Goal: Task Accomplishment & Management: Use online tool/utility

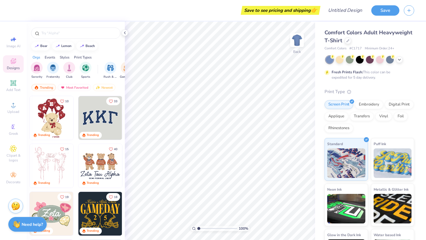
click at [101, 122] on img at bounding box center [100, 118] width 44 height 44
click at [348, 41] on icon at bounding box center [348, 40] width 3 height 3
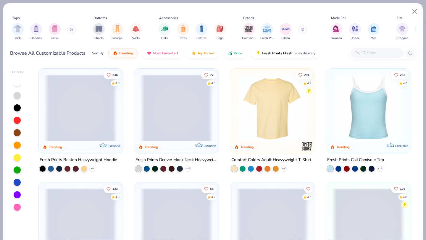
click at [373, 55] on input "text" at bounding box center [377, 53] width 46 height 7
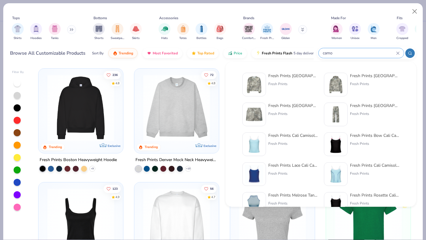
type input "camo"
click at [338, 82] on img at bounding box center [336, 84] width 18 height 18
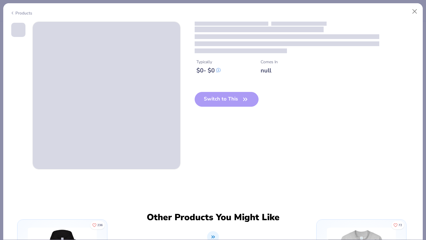
click at [217, 101] on div "Switch to This" at bounding box center [227, 104] width 64 height 24
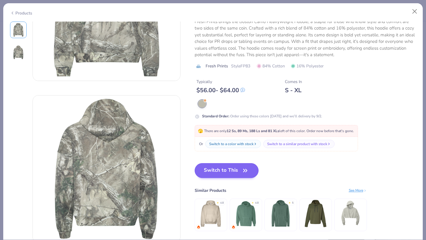
scroll to position [87, 0]
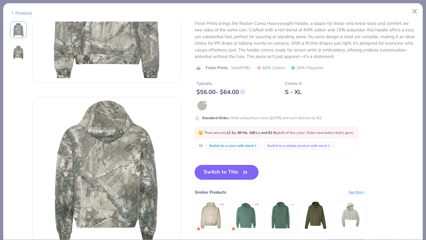
click at [225, 178] on button "Switch to This" at bounding box center [227, 172] width 64 height 15
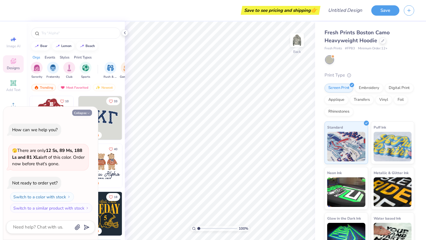
click at [85, 112] on button "Collapse" at bounding box center [82, 113] width 20 height 6
type textarea "x"
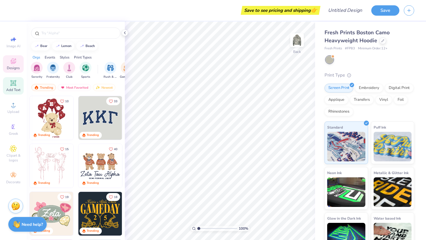
click at [12, 84] on icon at bounding box center [13, 83] width 4 height 4
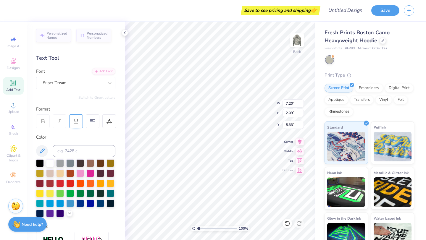
scroll to position [14, 0]
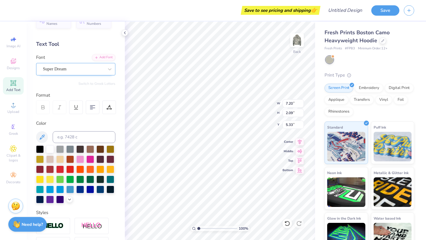
type textarea "MALLARD"
click at [57, 70] on div "Super Dream" at bounding box center [73, 69] width 62 height 9
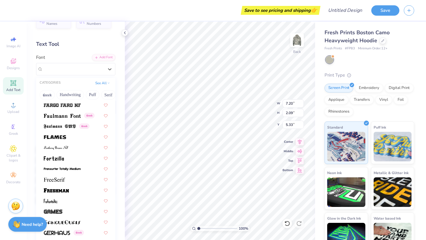
scroll to position [1267, 0]
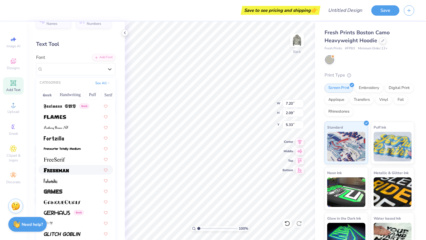
click at [71, 168] on div at bounding box center [76, 170] width 64 height 6
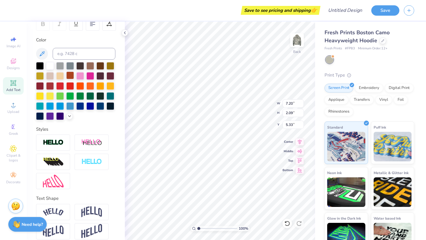
scroll to position [104, 0]
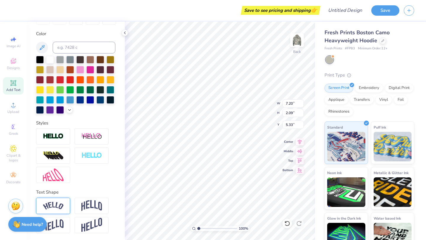
click at [61, 205] on img at bounding box center [53, 206] width 21 height 8
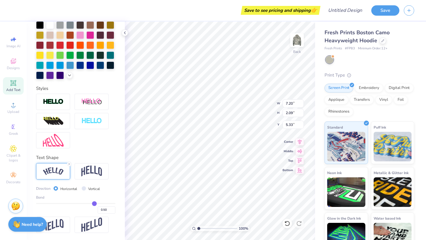
type input "0.49"
type input "0.52"
type input "0.67"
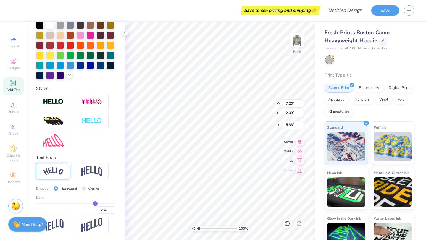
type input "0.67"
type input "0.81"
type input "0.88"
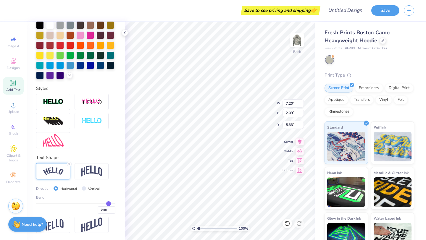
type input "0.89"
type input "0.88"
drag, startPoint x: 94, startPoint y: 203, endPoint x: 108, endPoint y: 203, distance: 13.9
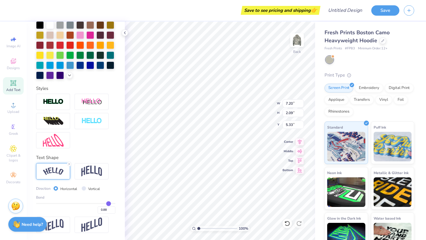
type input "0.87"
click at [108, 203] on input "range" at bounding box center [75, 203] width 79 height 1
type input "0.87"
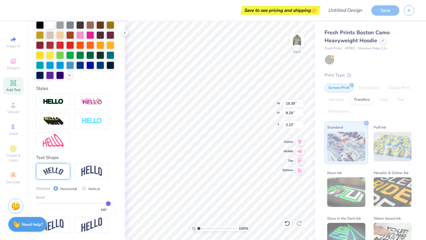
type input "0.85"
type input "0.79"
type input "0.73"
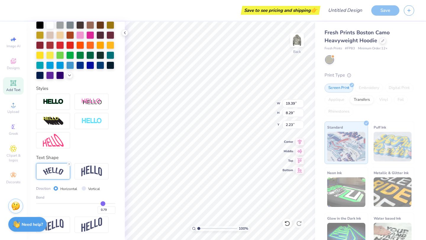
type input "0.73"
type input "0.67"
type input "0.61"
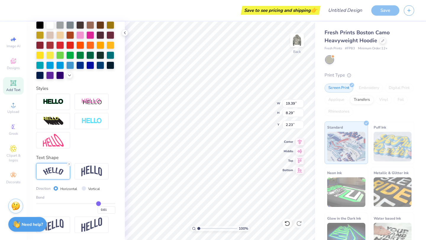
type input "0.55"
type input "0.53"
type input "0.52"
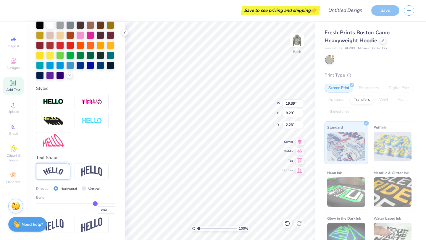
type input "0.52"
type input "0.51"
type input "0.5"
type input "0.50"
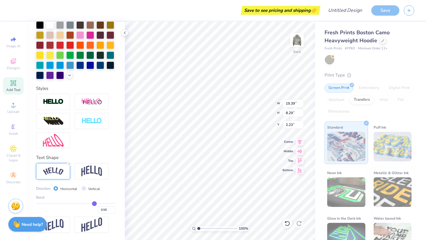
type input "0.49"
drag, startPoint x: 107, startPoint y: 203, endPoint x: 94, endPoint y: 203, distance: 13.6
type input "0.49"
click at [94, 203] on input "range" at bounding box center [75, 203] width 79 height 1
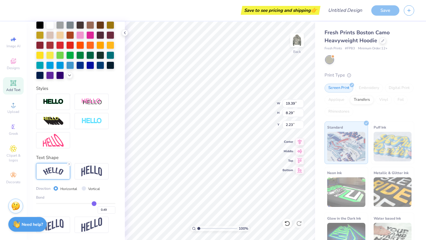
type input "17.98"
type input "4.42"
type input "4.16"
type input "3.00"
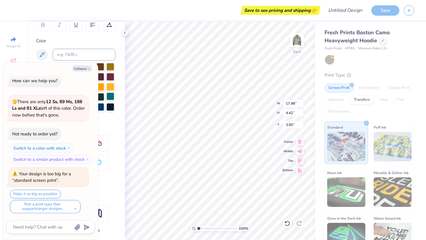
scroll to position [99, 0]
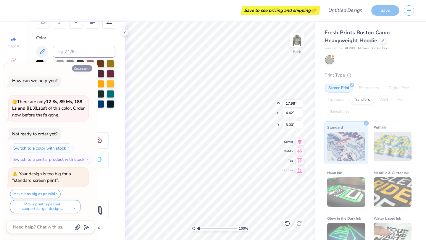
click at [83, 69] on button "Collapse" at bounding box center [82, 68] width 20 height 6
type textarea "x"
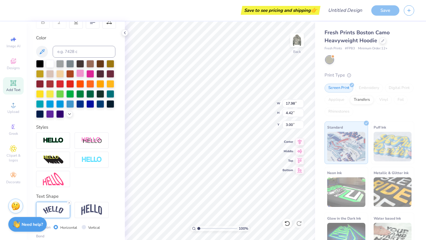
click at [80, 73] on div at bounding box center [80, 74] width 8 height 8
click at [51, 62] on div at bounding box center [50, 63] width 8 height 8
type textarea "[PERSON_NAME]"
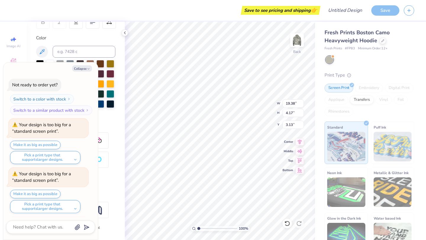
scroll to position [103, 0]
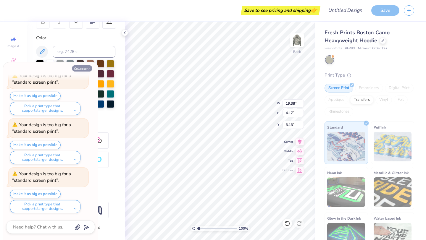
click at [82, 66] on button "Collapse" at bounding box center [82, 68] width 20 height 6
type textarea "x"
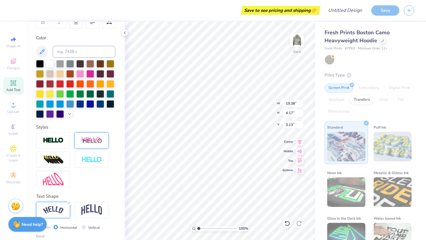
scroll to position [138, 0]
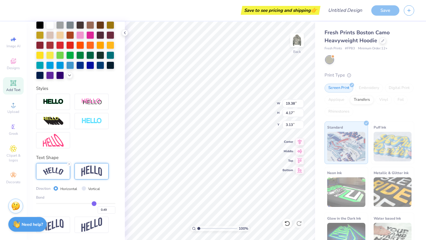
click at [86, 174] on img at bounding box center [91, 171] width 21 height 11
type input "17.56"
type input "5.25"
type input "2.58"
type input "0.51"
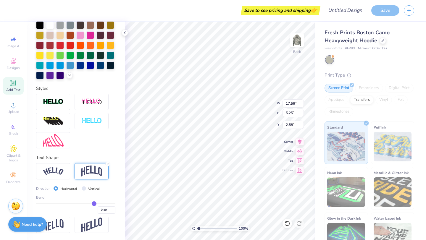
type input "0.51"
type input "0.5"
type input "0.50"
type input "0.48"
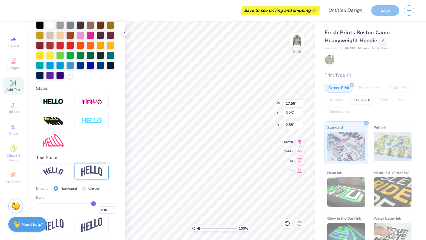
type input "0.43"
type input "0.37"
type input "0.31"
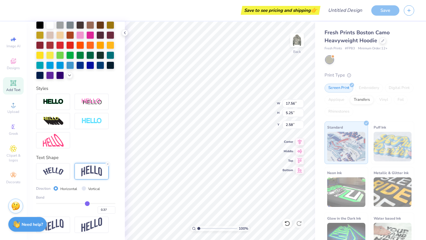
type input "0.31"
type input "0.3"
type input "0.30"
type input "0.28"
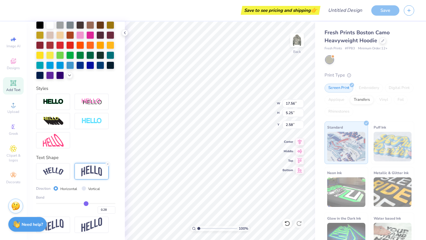
type input "0.27"
type input "0.25"
type input "0.24"
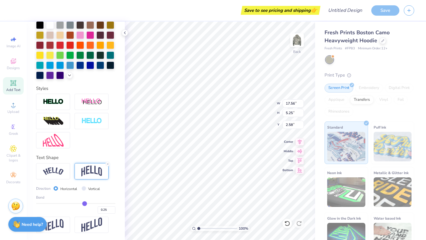
type input "0.24"
type input "0.22"
type input "0.2"
type input "0.20"
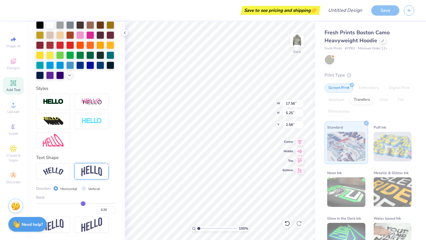
type input "0.18"
drag, startPoint x: 95, startPoint y: 205, endPoint x: 82, endPoint y: 205, distance: 12.4
type input "0.18"
click at [82, 204] on input "range" at bounding box center [75, 203] width 79 height 1
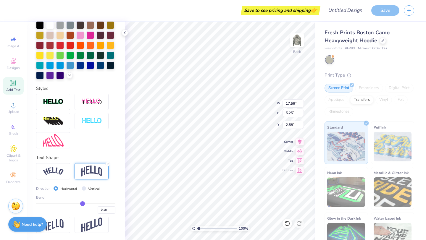
type input "2.94"
type input "3.74"
type input "0.32"
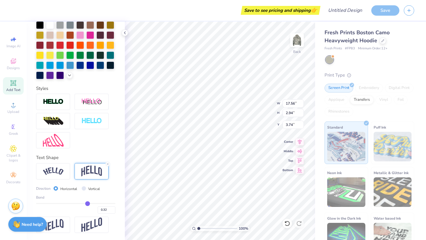
click at [88, 203] on input "range" at bounding box center [75, 203] width 79 height 1
type input "3.95"
type input "3.24"
click at [80, 36] on div at bounding box center [80, 35] width 8 height 8
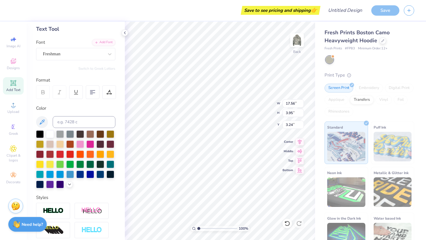
scroll to position [0, 0]
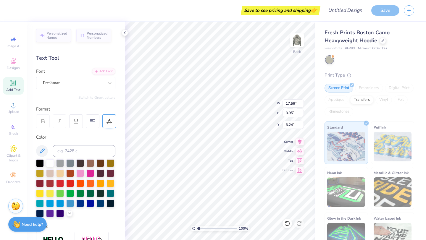
click at [106, 124] on div at bounding box center [109, 122] width 14 height 14
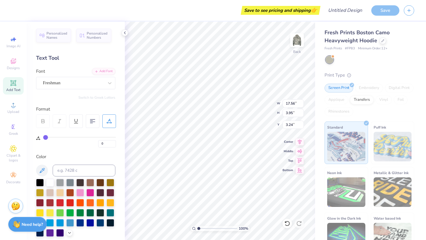
type input "2"
type input "9"
type input "13"
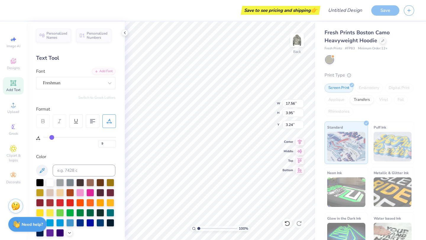
type input "13"
type input "15"
type input "17"
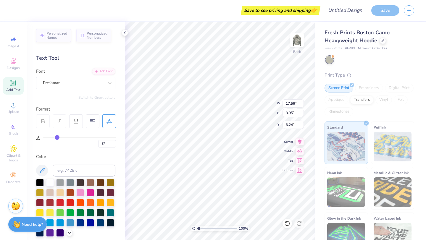
type input "19"
type input "20"
type input "21"
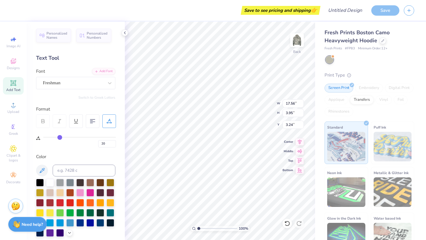
type input "21"
type input "25"
type input "28"
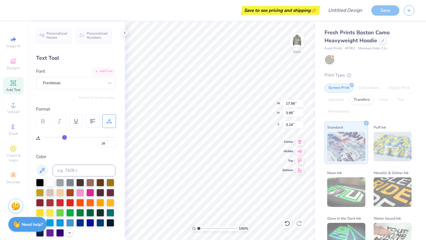
type input "29"
type input "30"
type input "19.38"
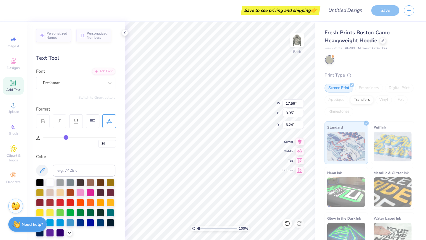
type input "3.84"
type input "3.29"
drag, startPoint x: 46, startPoint y: 137, endPoint x: 66, endPoint y: 138, distance: 20.1
click at [66, 138] on input "range" at bounding box center [79, 137] width 73 height 1
type input "29"
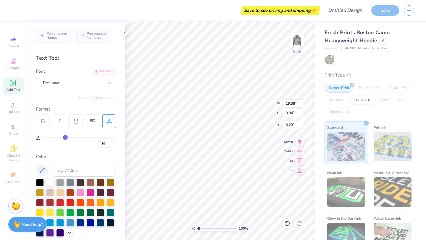
type input "29"
type input "27"
type input "22"
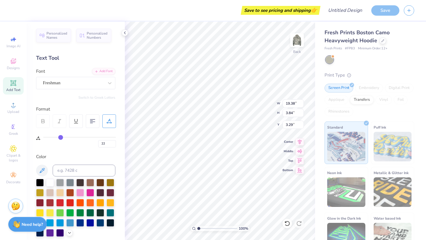
type input "18"
type input "15"
type input "13"
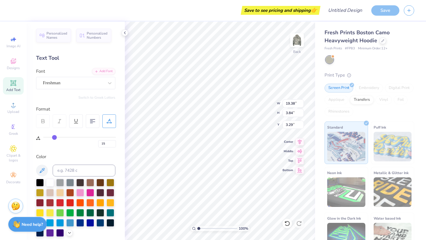
type input "13"
type input "12"
type input "11"
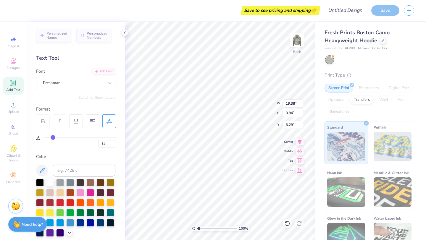
type input "10"
type input "9"
type input "8"
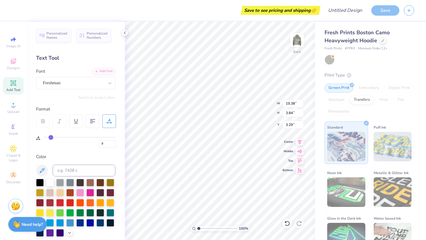
type input "8"
type input "6"
type input "5"
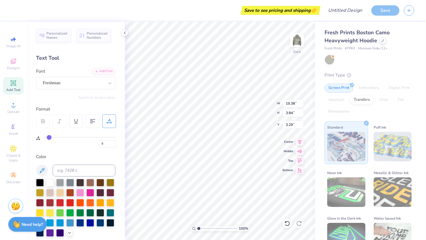
type input "4"
drag, startPoint x: 66, startPoint y: 138, endPoint x: 48, endPoint y: 138, distance: 17.8
click at [48, 138] on input "range" at bounding box center [79, 137] width 73 height 1
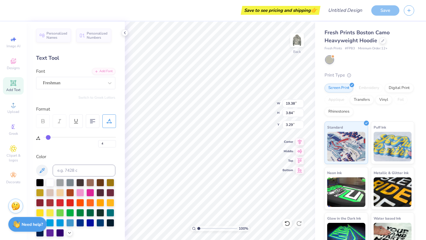
type input "14.74"
type input "3.25"
type input "3.59"
click at [91, 122] on 380 at bounding box center [92, 122] width 5 height 0
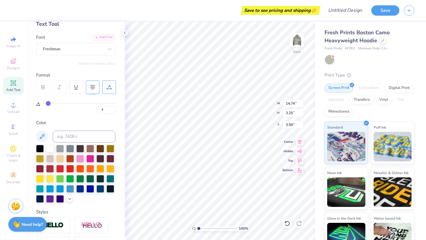
scroll to position [36, 0]
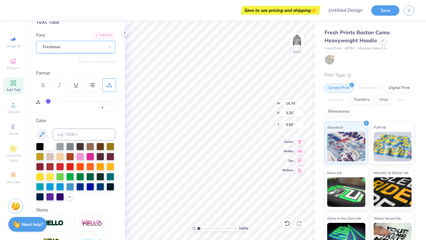
click at [91, 49] on div "Freshman" at bounding box center [73, 46] width 62 height 9
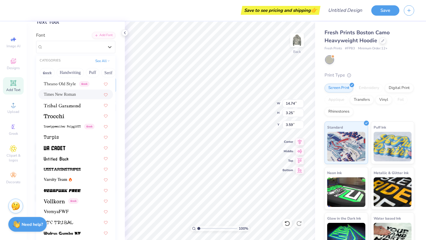
scroll to position [3129, 0]
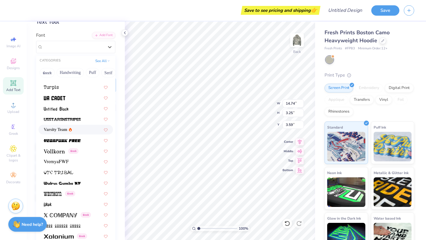
click at [86, 130] on div "Varsity Team" at bounding box center [76, 130] width 64 height 6
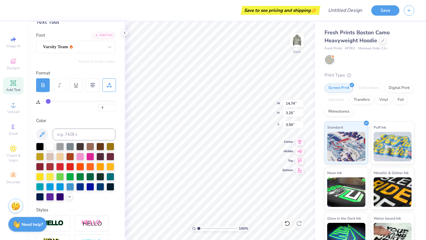
type input "12.08"
type input "2.69"
type input "3.69"
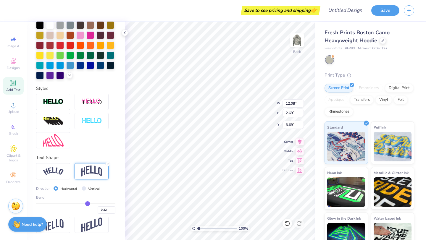
type input "0.36"
type input "0.4"
type input "0.40"
type input "0.5"
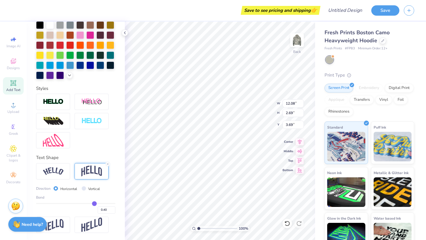
type input "0.50"
type input "0.52"
type input "0.53"
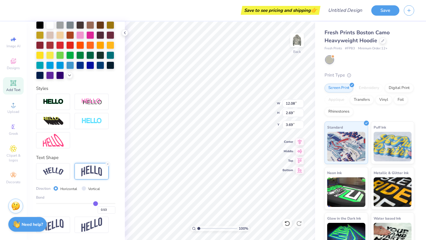
type input "0.54"
type input "0.55"
type input "0.56"
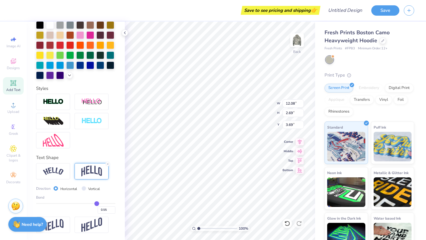
type input "0.56"
drag, startPoint x: 87, startPoint y: 202, endPoint x: 97, endPoint y: 203, distance: 9.2
click at [97, 203] on input "range" at bounding box center [75, 203] width 79 height 1
type input "3.98"
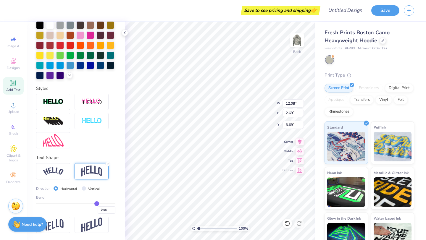
type input "3.04"
click at [89, 205] on div "0.56" at bounding box center [75, 208] width 79 height 11
click at [89, 202] on div "Bend 0.56" at bounding box center [75, 204] width 79 height 19
type input "0.39"
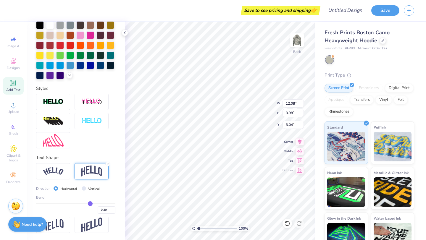
type input "0.39"
click at [90, 203] on input "range" at bounding box center [75, 203] width 79 height 1
type input "3.05"
type input "3.51"
type input "14.83"
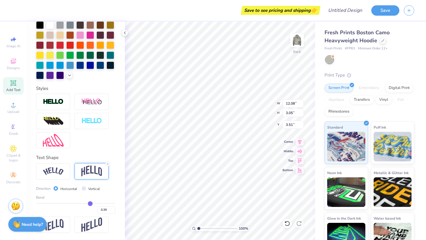
type input "3.74"
type input "2.81"
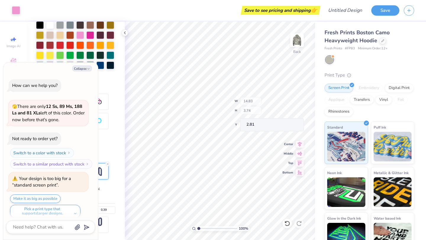
scroll to position [152, 0]
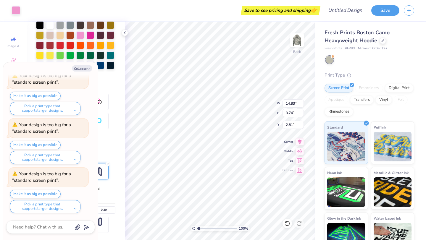
type textarea "x"
type input "3.00"
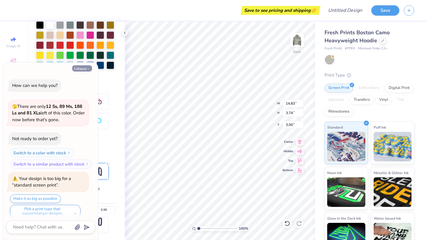
click at [84, 69] on button "Collapse" at bounding box center [82, 68] width 20 height 6
type textarea "x"
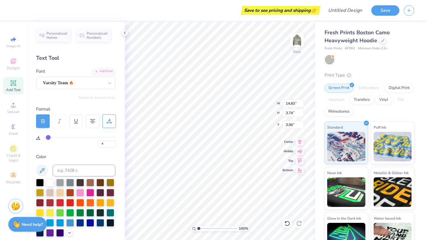
click at [43, 123] on icon at bounding box center [43, 122] width 3 height 2
type textarea "MALLARD"
type input "13.29"
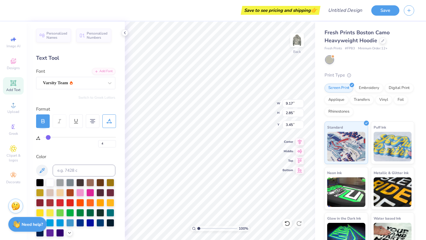
type input "4.12"
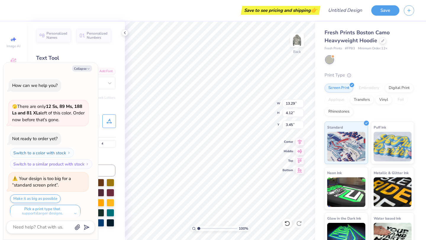
scroll to position [201, 0]
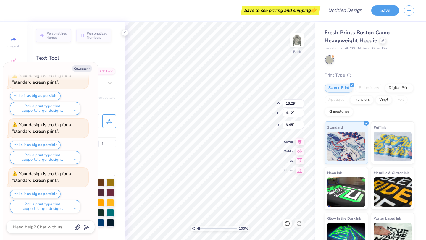
type textarea "x"
type input "3.31"
type textarea "x"
type input "14.29"
type input "4.43"
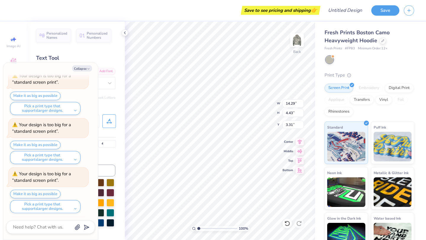
scroll to position [250, 0]
type textarea "x"
type input "3.42"
click at [88, 67] on icon "button" at bounding box center [89, 69] width 4 height 4
type textarea "x"
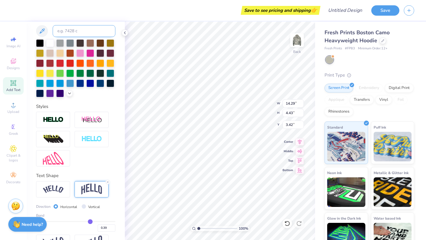
scroll to position [158, 0]
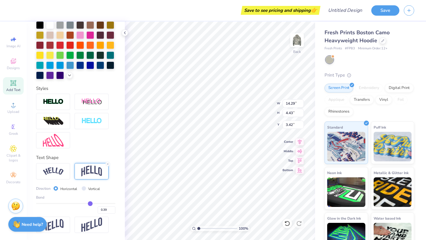
type input "0.36"
type input "0.35"
type input "0.31"
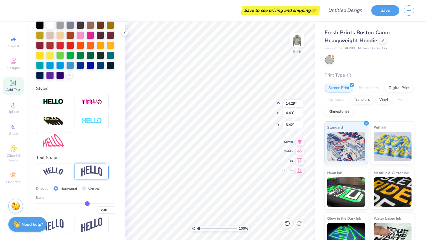
type input "0.31"
type input "0.27"
drag, startPoint x: 89, startPoint y: 204, endPoint x: 86, endPoint y: 204, distance: 3.6
click at [86, 204] on input "range" at bounding box center [75, 203] width 79 height 1
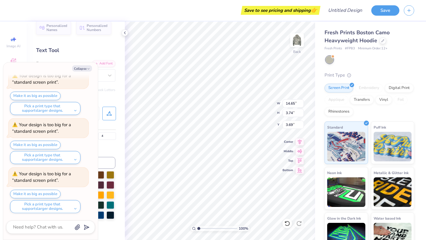
scroll to position [7, 0]
click at [76, 68] on button "Collapse" at bounding box center [82, 68] width 20 height 6
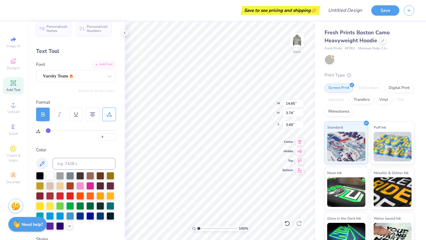
scroll to position [0, 0]
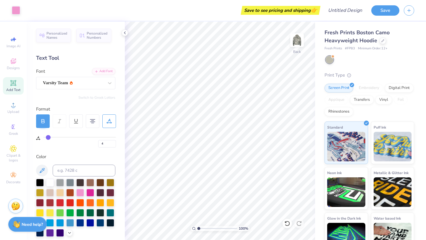
click at [12, 84] on icon at bounding box center [13, 83] width 4 height 4
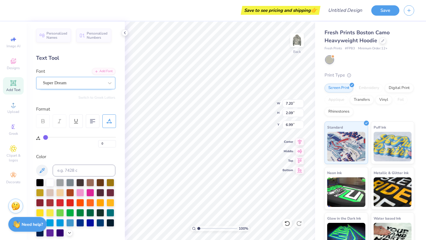
click at [96, 83] on div "Super Dream" at bounding box center [73, 82] width 62 height 9
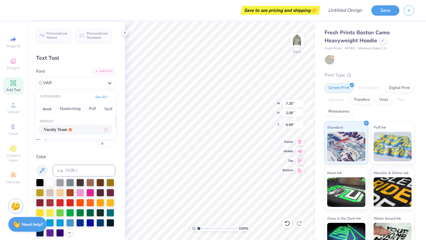
click at [72, 130] on icon at bounding box center [70, 130] width 3 height 4
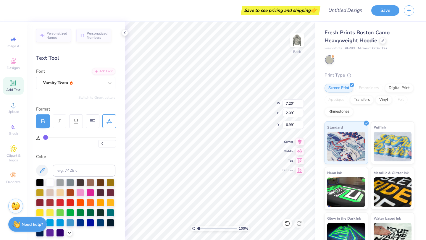
scroll to position [0, 1]
drag, startPoint x: 79, startPoint y: 191, endPoint x: 87, endPoint y: 167, distance: 24.5
click at [79, 191] on div at bounding box center [80, 193] width 8 height 8
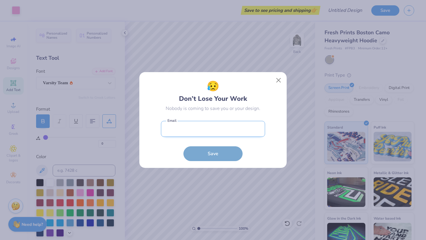
click at [205, 134] on input "email" at bounding box center [213, 129] width 104 height 16
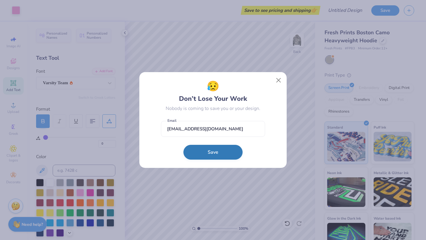
click at [209, 156] on button "Save" at bounding box center [213, 152] width 59 height 15
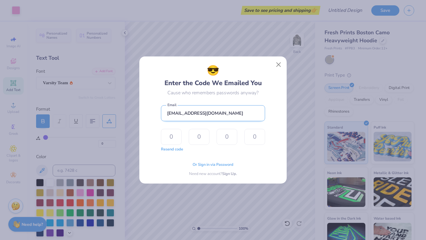
click at [241, 118] on input "[EMAIL_ADDRESS][DOMAIN_NAME]" at bounding box center [213, 113] width 104 height 16
click at [216, 87] on div "😎 Enter the Code We Emailed You" at bounding box center [213, 75] width 97 height 25
click at [174, 142] on input "text" at bounding box center [171, 137] width 21 height 16
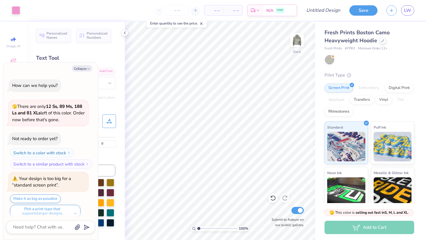
scroll to position [322, 0]
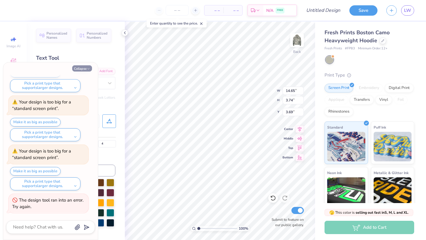
click at [90, 67] on button "Collapse" at bounding box center [82, 68] width 20 height 6
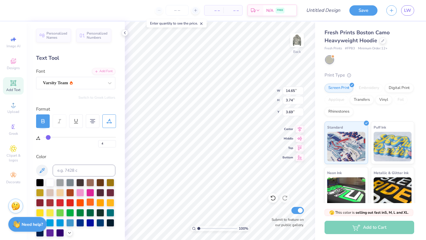
click at [91, 203] on div at bounding box center [90, 203] width 8 height 8
click at [78, 203] on div at bounding box center [80, 203] width 8 height 8
drag, startPoint x: 89, startPoint y: 203, endPoint x: 70, endPoint y: 194, distance: 21.2
click at [89, 203] on div at bounding box center [90, 203] width 8 height 8
click at [39, 169] on icon at bounding box center [41, 170] width 7 height 7
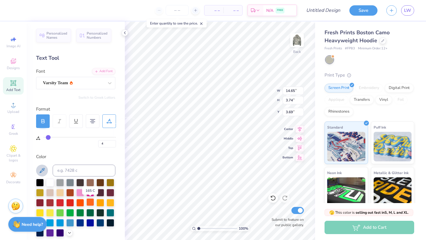
click at [92, 204] on div at bounding box center [90, 203] width 8 height 8
click at [91, 201] on div at bounding box center [90, 203] width 8 height 8
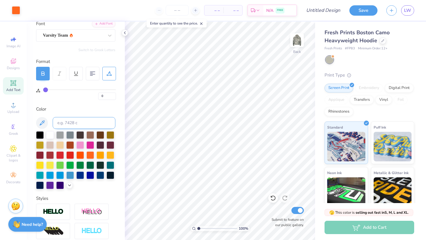
scroll to position [46, 0]
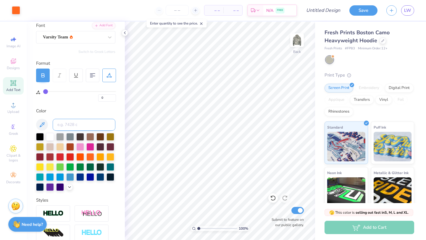
click at [83, 122] on input at bounding box center [84, 125] width 63 height 12
paste input "ff6700"
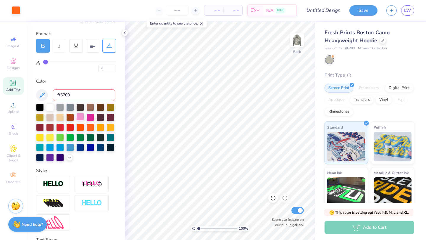
scroll to position [76, 0]
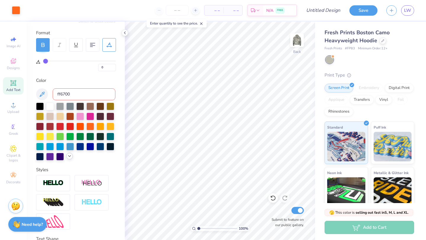
click at [70, 155] on icon at bounding box center [69, 156] width 5 height 5
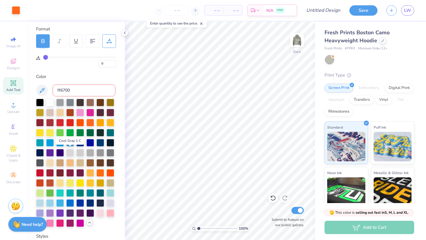
scroll to position [81, 0]
click at [101, 172] on div at bounding box center [101, 172] width 8 height 8
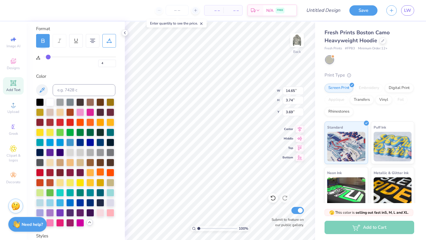
click at [101, 173] on div at bounding box center [101, 172] width 8 height 8
click at [100, 170] on div at bounding box center [101, 172] width 8 height 8
click at [204, 24] on icon at bounding box center [202, 24] width 4 height 4
click at [51, 101] on div at bounding box center [50, 102] width 8 height 8
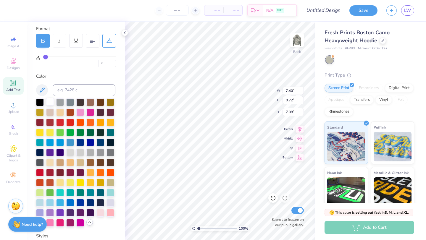
click at [49, 101] on div at bounding box center [50, 102] width 8 height 8
click at [124, 33] on icon at bounding box center [125, 32] width 5 height 5
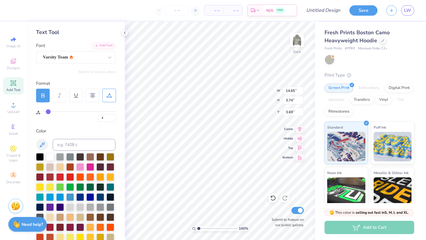
scroll to position [0, 0]
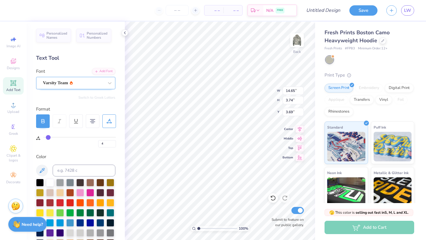
click at [73, 79] on div at bounding box center [73, 83] width 61 height 8
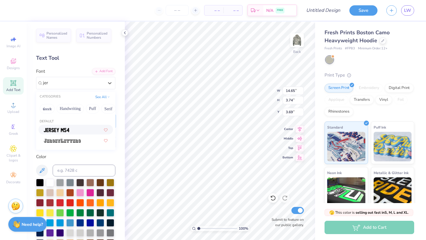
click at [65, 132] on span at bounding box center [56, 130] width 25 height 6
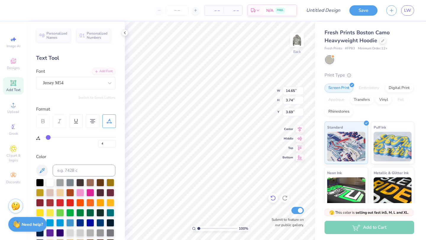
click at [271, 200] on icon at bounding box center [273, 198] width 6 height 6
click at [75, 81] on div "Varsity Team" at bounding box center [73, 82] width 62 height 9
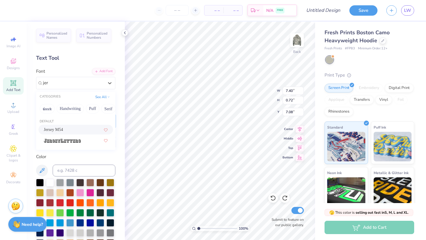
click at [73, 130] on div "Jersey M54" at bounding box center [76, 130] width 64 height 6
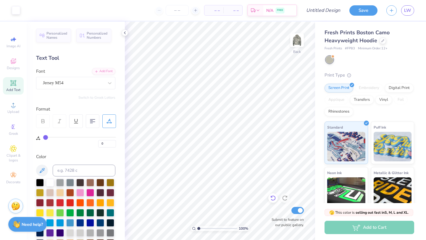
click at [271, 197] on icon at bounding box center [273, 198] width 5 height 5
click at [327, 10] on input "Design Title" at bounding box center [330, 10] width 29 height 12
click at [369, 12] on button "Save" at bounding box center [364, 9] width 28 height 10
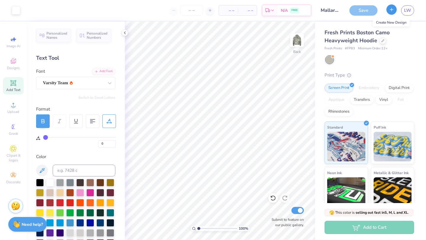
click at [390, 11] on icon "button" at bounding box center [391, 9] width 5 height 5
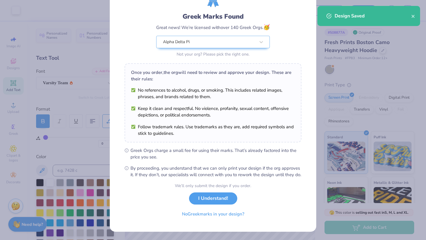
scroll to position [33, 0]
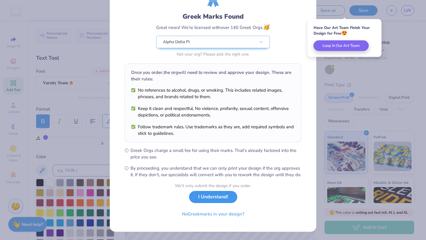
click at [211, 203] on button "I Understand!" at bounding box center [213, 197] width 48 height 12
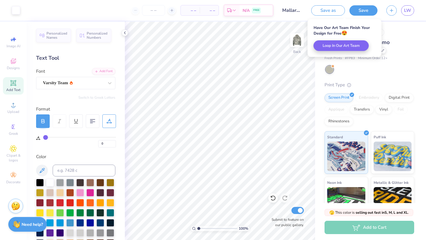
scroll to position [0, 0]
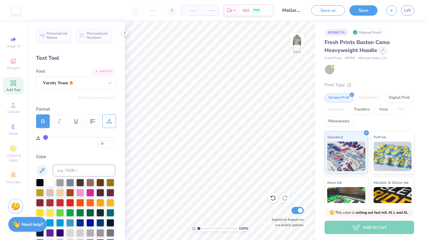
click at [382, 51] on icon at bounding box center [383, 50] width 3 height 3
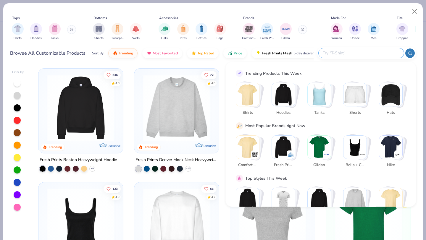
click at [379, 51] on input "text" at bounding box center [361, 53] width 78 height 7
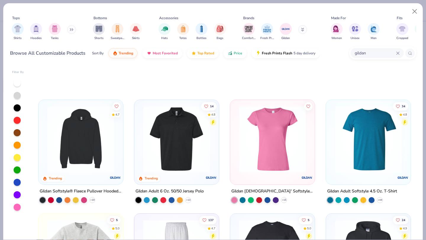
scroll to position [49, 0]
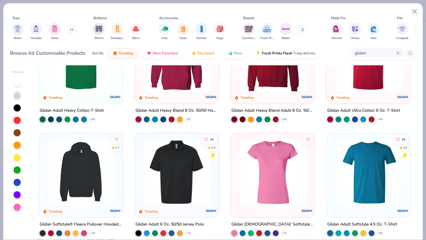
click at [69, 30] on button at bounding box center [71, 29] width 9 height 9
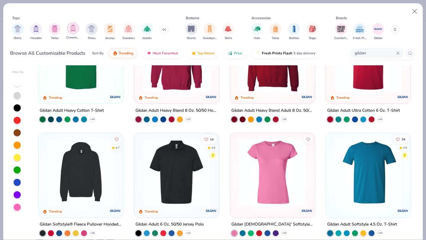
click at [75, 30] on img "filter for Crewnecks" at bounding box center [73, 28] width 7 height 7
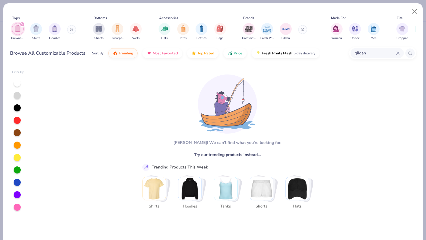
click at [374, 54] on input "gildan" at bounding box center [375, 53] width 42 height 7
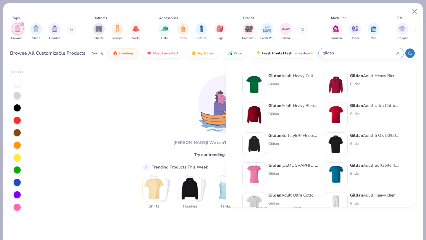
click at [270, 110] on div "Gildan Adult Heavy Blend Adult 8 Oz. 50/50 Fleece Crew Gildan" at bounding box center [293, 115] width 50 height 24
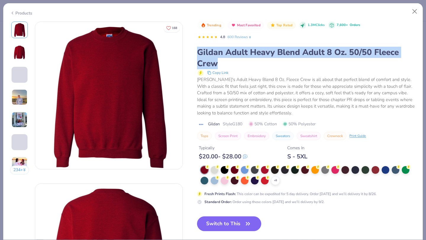
drag, startPoint x: 199, startPoint y: 51, endPoint x: 227, endPoint y: 60, distance: 29.6
click at [227, 60] on div "Gildan Adult Heavy Blend Adult 8 Oz. 50/50 Fleece Crew" at bounding box center [306, 58] width 219 height 22
copy div "Gildan Adult Heavy Blend Adult 8 Oz. 50/50 Fleece Crew"
